Goal: Task Accomplishment & Management: Complete application form

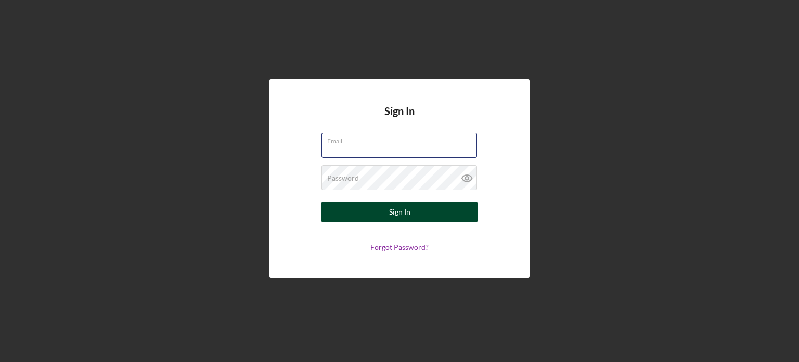
type input "[PERSON_NAME][EMAIL_ADDRESS][DOMAIN_NAME]"
click at [429, 210] on button "Sign In" at bounding box center [399, 211] width 156 height 21
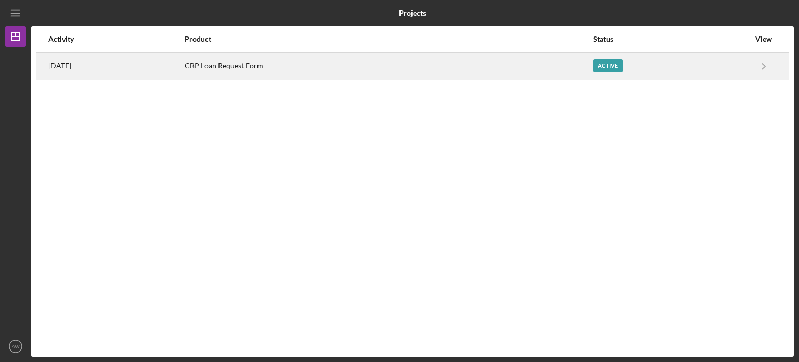
click at [256, 66] on div "CBP Loan Request Form" at bounding box center [388, 66] width 407 height 26
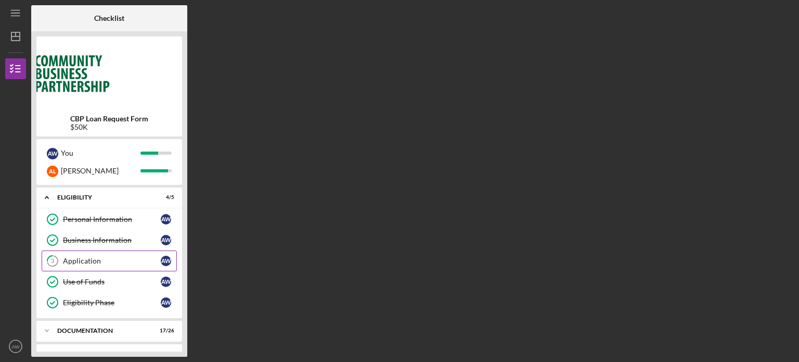
click at [100, 262] on div "Application" at bounding box center [112, 260] width 98 height 8
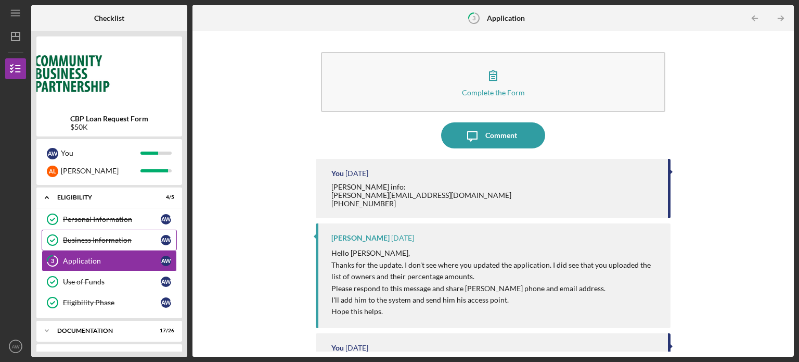
scroll to position [65, 0]
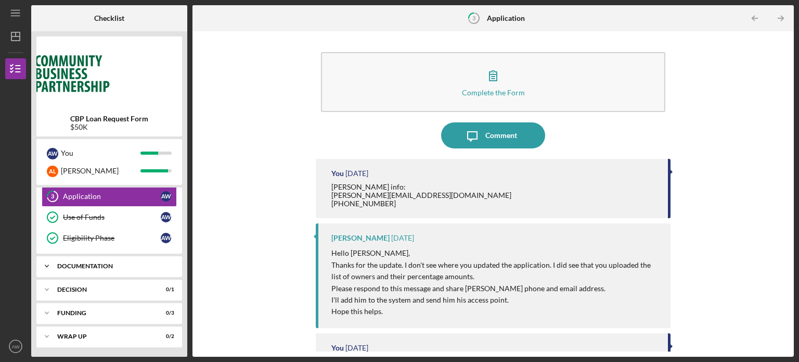
click at [114, 274] on div "Icon/Expander Documentation 17 / 26" at bounding box center [109, 265] width 146 height 21
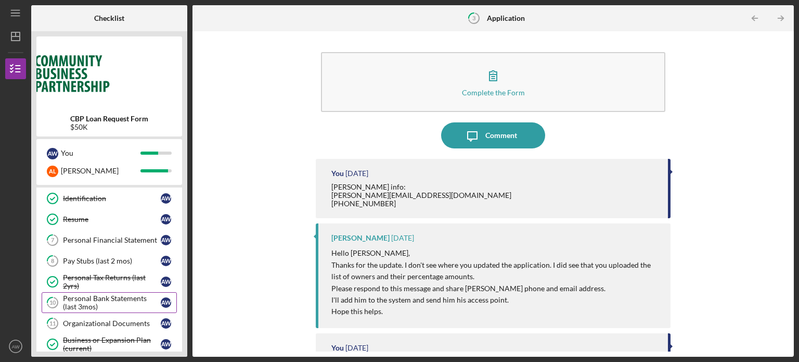
scroll to position [174, 0]
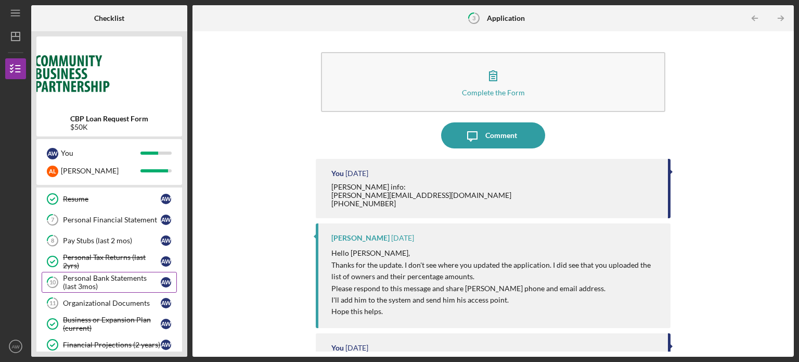
click at [112, 299] on div "Organizational Documents" at bounding box center [112, 303] width 98 height 8
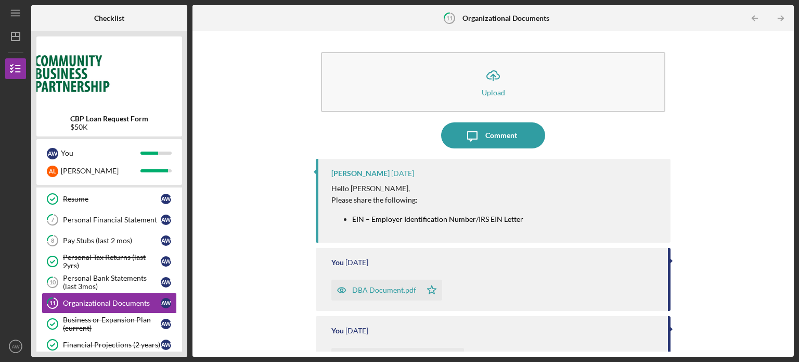
scroll to position [1, 0]
click at [100, 274] on div "Personal Bank Statements (last 3mos)" at bounding box center [112, 282] width 98 height 17
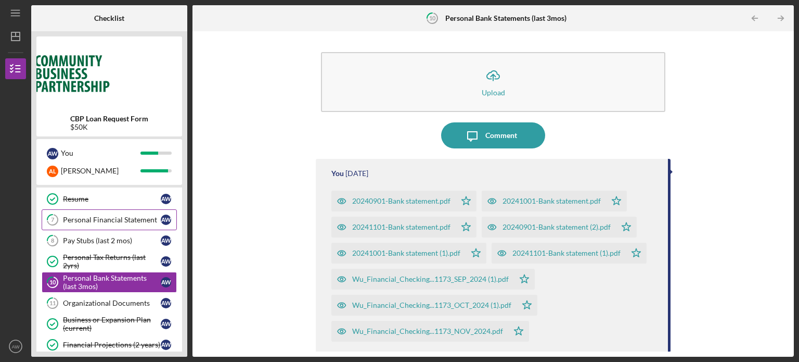
click at [117, 221] on div "Personal Financial Statement" at bounding box center [112, 219] width 98 height 8
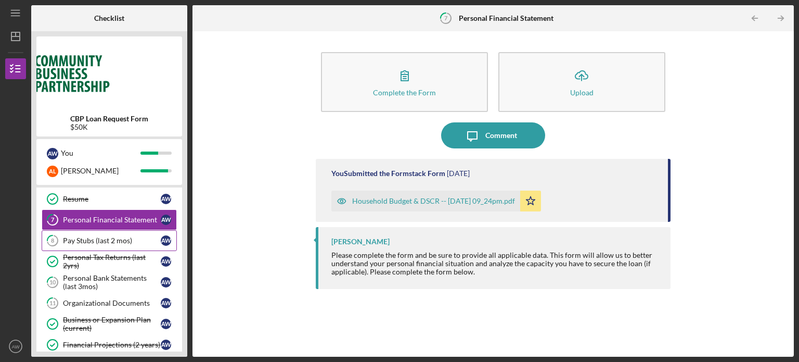
click at [114, 240] on div "Pay Stubs (last 2 mos)" at bounding box center [112, 240] width 98 height 8
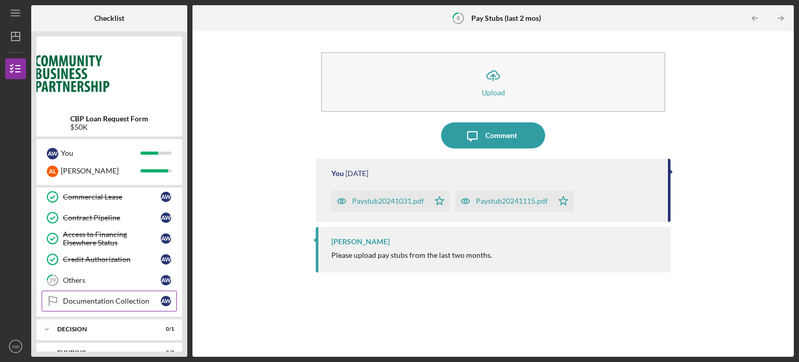
scroll to position [572, 0]
click at [110, 290] on link "Documentation Collection Documentation Collection A W" at bounding box center [109, 300] width 135 height 21
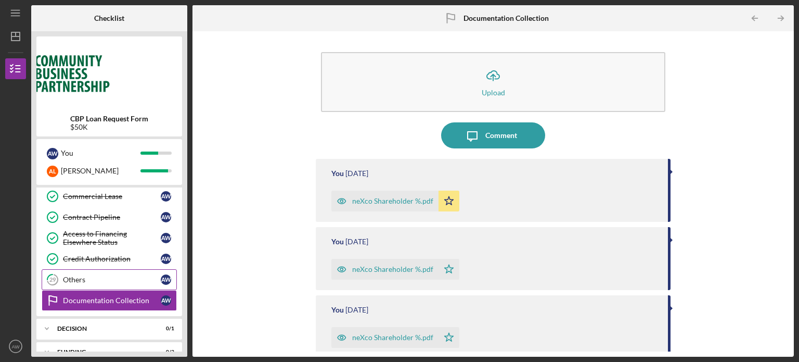
click at [110, 269] on link "29 Others A W" at bounding box center [109, 279] width 135 height 21
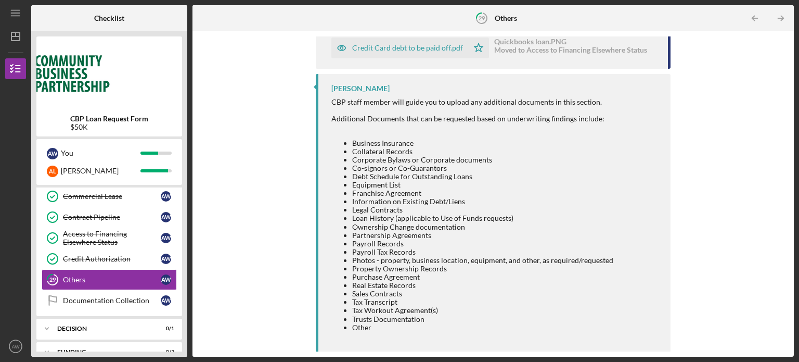
scroll to position [146, 0]
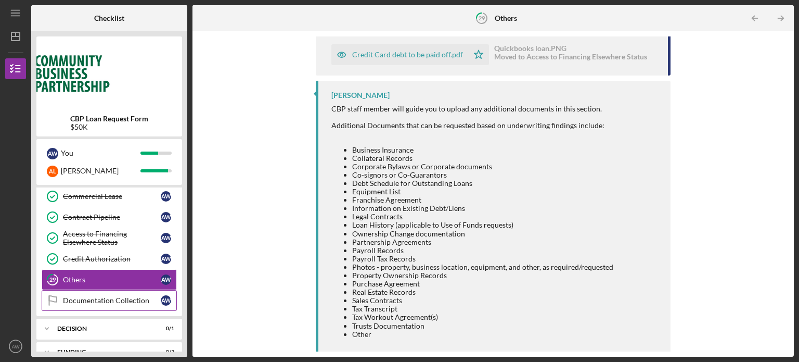
click at [108, 296] on div "Documentation Collection" at bounding box center [112, 300] width 98 height 8
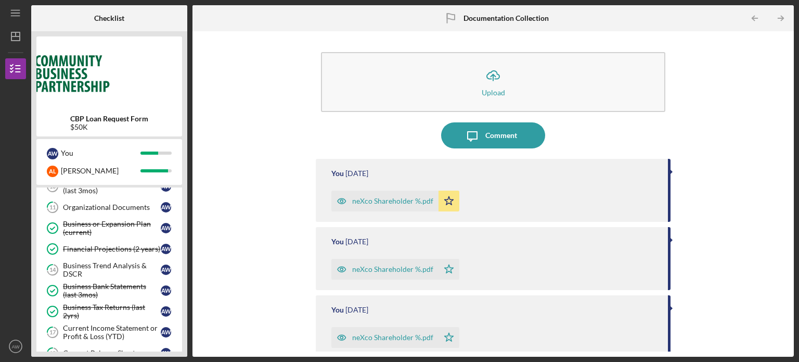
scroll to position [252, 0]
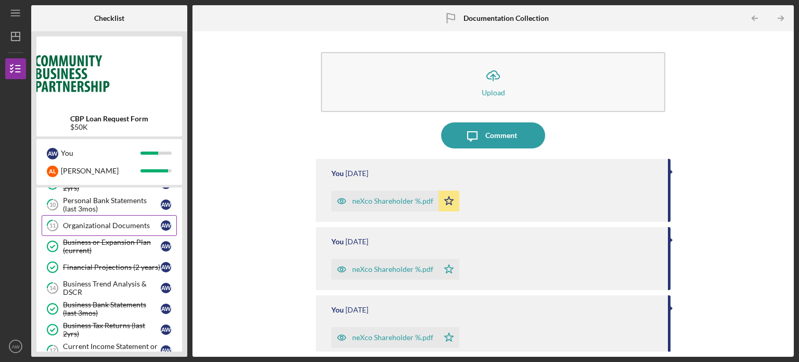
click at [108, 222] on div "Organizational Documents" at bounding box center [112, 225] width 98 height 8
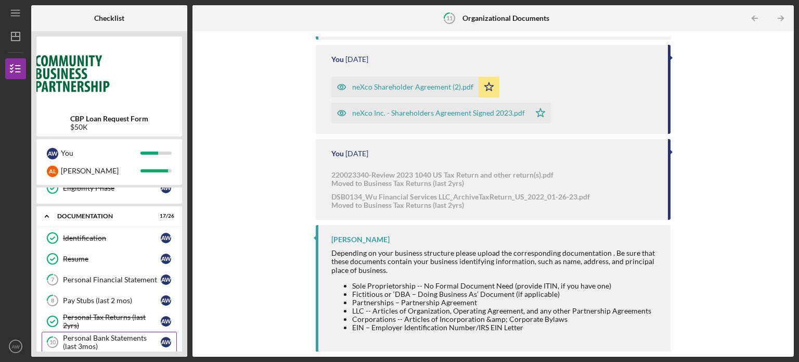
scroll to position [114, 0]
click at [83, 282] on link "7 Personal Financial Statement A W" at bounding box center [109, 279] width 135 height 21
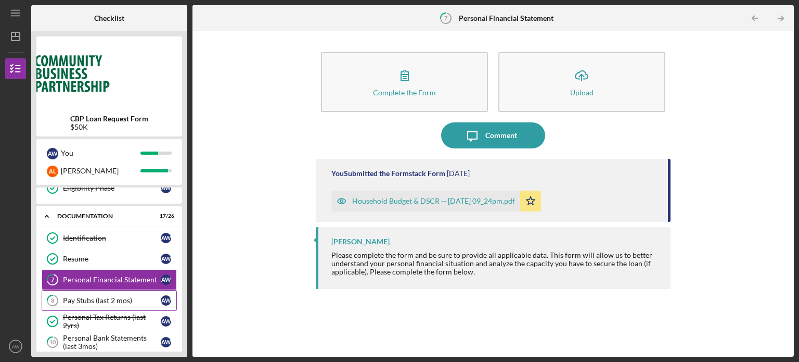
click at [83, 296] on div "Pay Stubs (last 2 mos)" at bounding box center [112, 300] width 98 height 8
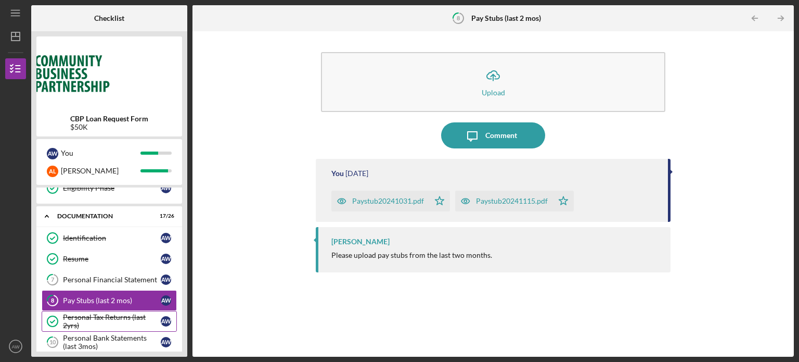
click at [83, 320] on div "Personal Tax Returns (last 2yrs)" at bounding box center [112, 321] width 98 height 17
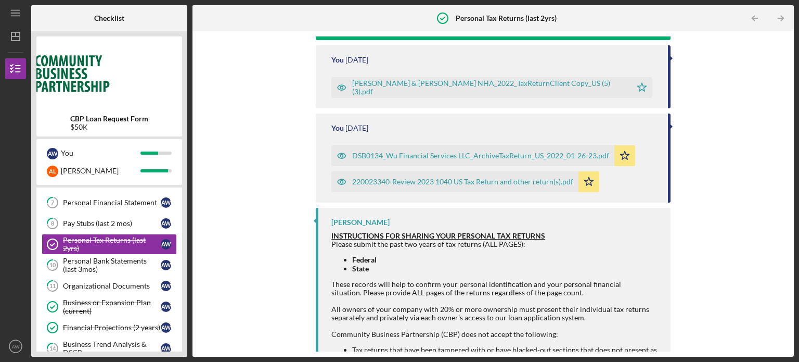
scroll to position [151, 0]
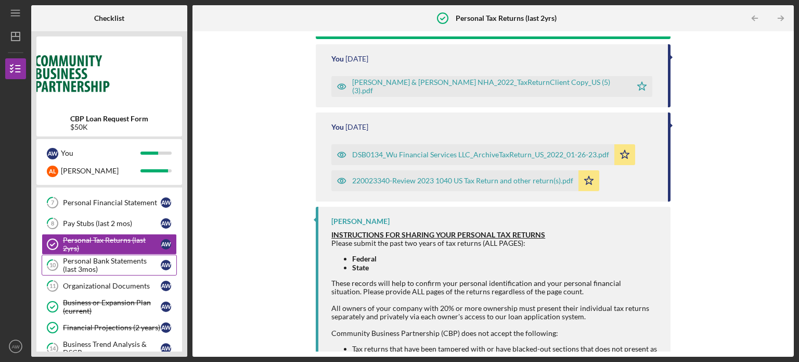
click at [123, 268] on div "Personal Bank Statements (last 3mos)" at bounding box center [112, 264] width 98 height 17
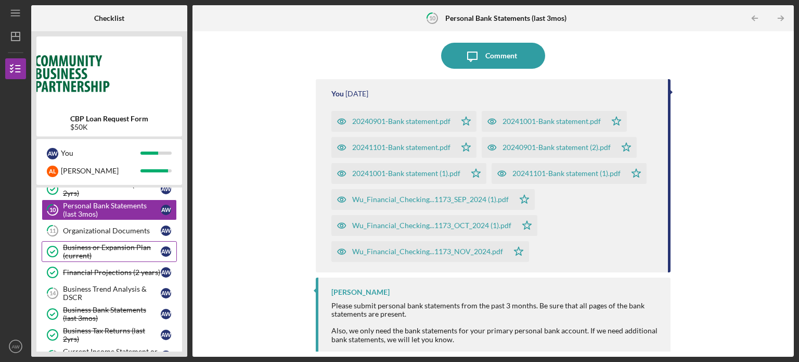
scroll to position [247, 0]
click at [102, 221] on link "11 Organizational Documents A W" at bounding box center [109, 230] width 135 height 21
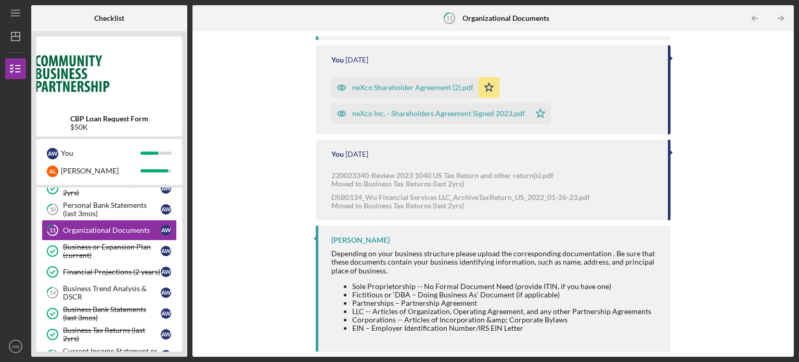
scroll to position [501, 0]
click at [127, 249] on div "Business or Expansion Plan (current)" at bounding box center [112, 250] width 98 height 17
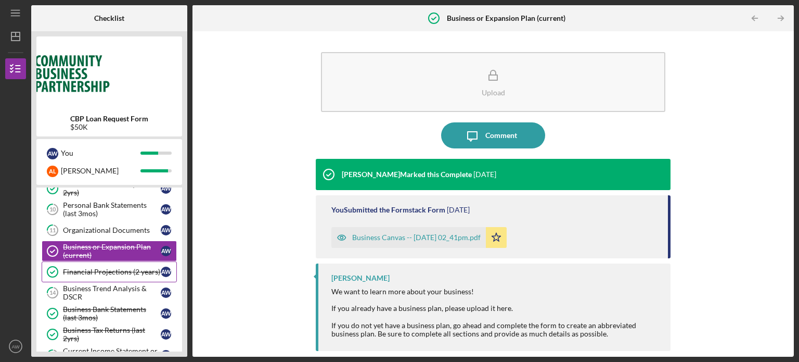
click at [119, 269] on div "Financial Projections (2 years)" at bounding box center [112, 271] width 98 height 8
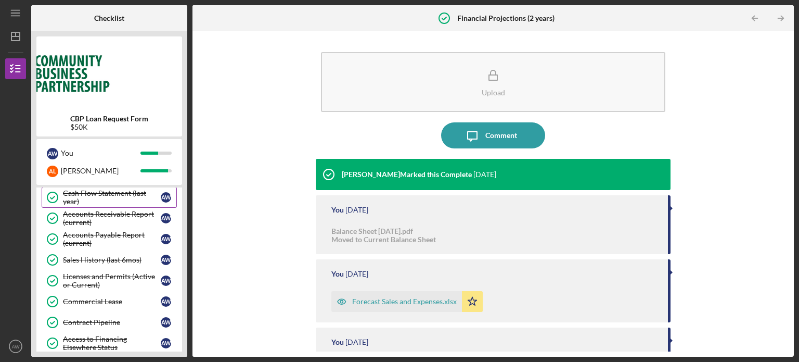
scroll to position [468, 0]
click at [110, 278] on div "Licenses and Permits (Active or Current)" at bounding box center [112, 280] width 98 height 17
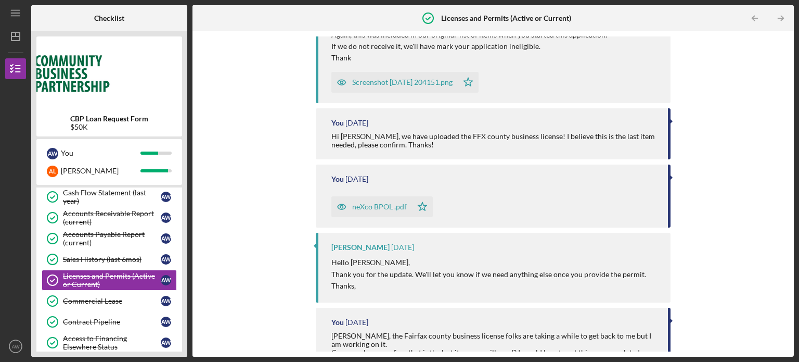
scroll to position [718, 0]
drag, startPoint x: 362, startPoint y: 190, endPoint x: 277, endPoint y: 187, distance: 84.9
click at [277, 187] on div "Upload Icon/Message Comment [PERSON_NAME] Marked this Complete [DATE] You [DATE…" at bounding box center [493, 193] width 591 height 315
